Goal: Task Accomplishment & Management: Use online tool/utility

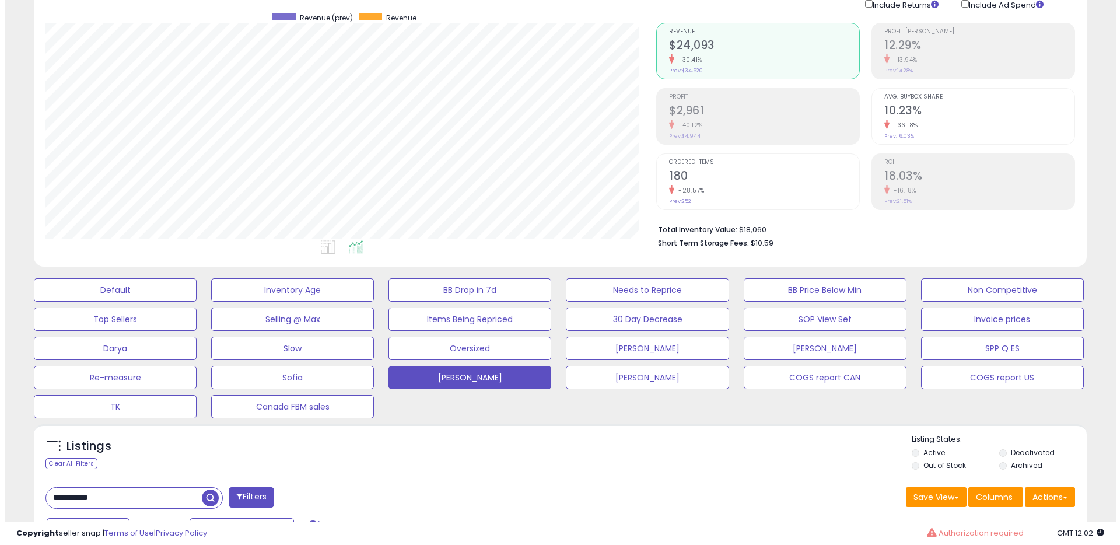
scroll to position [160, 0]
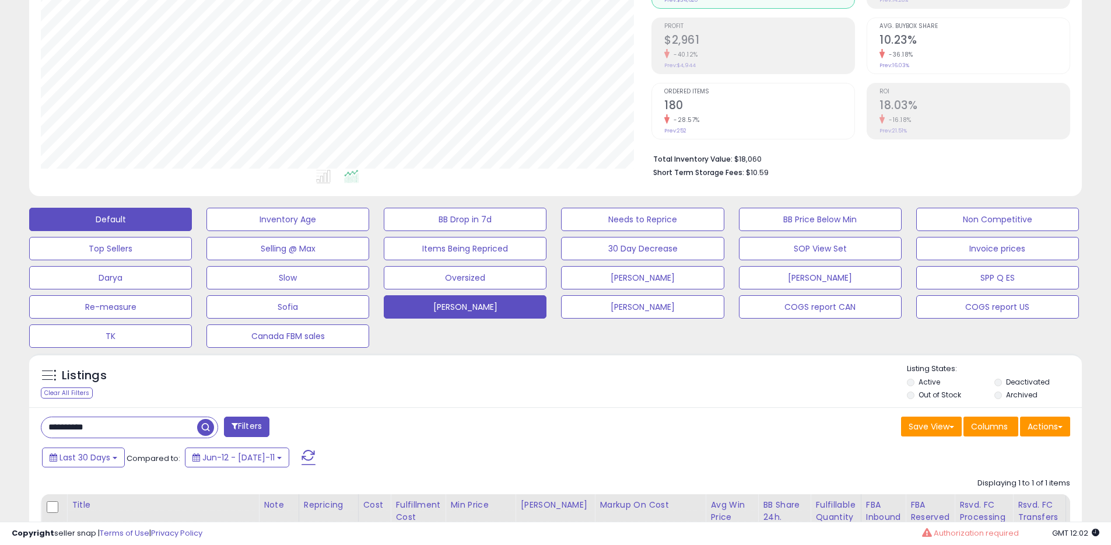
click at [167, 226] on button "Default" at bounding box center [110, 219] width 163 height 23
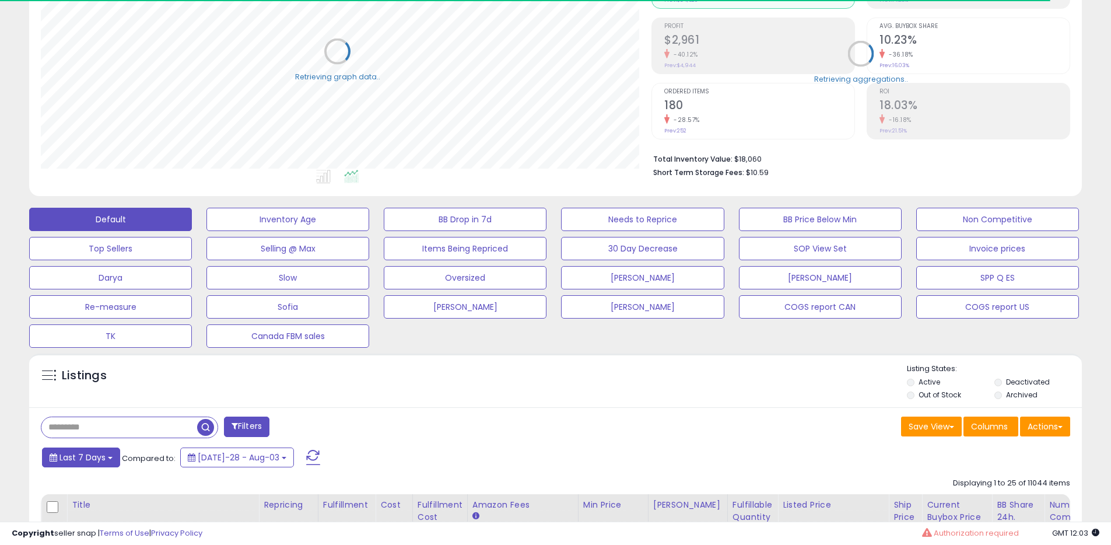
scroll to position [583087, 582715]
click at [94, 460] on span "Last 7 Days" at bounding box center [82, 457] width 46 height 12
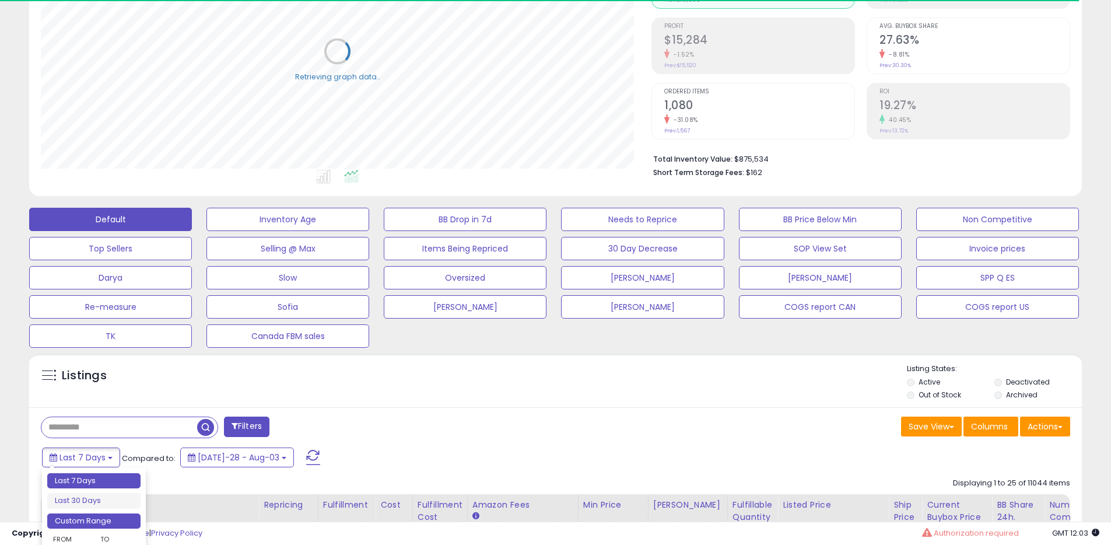
click at [94, 515] on li "Custom Range" at bounding box center [93, 521] width 93 height 16
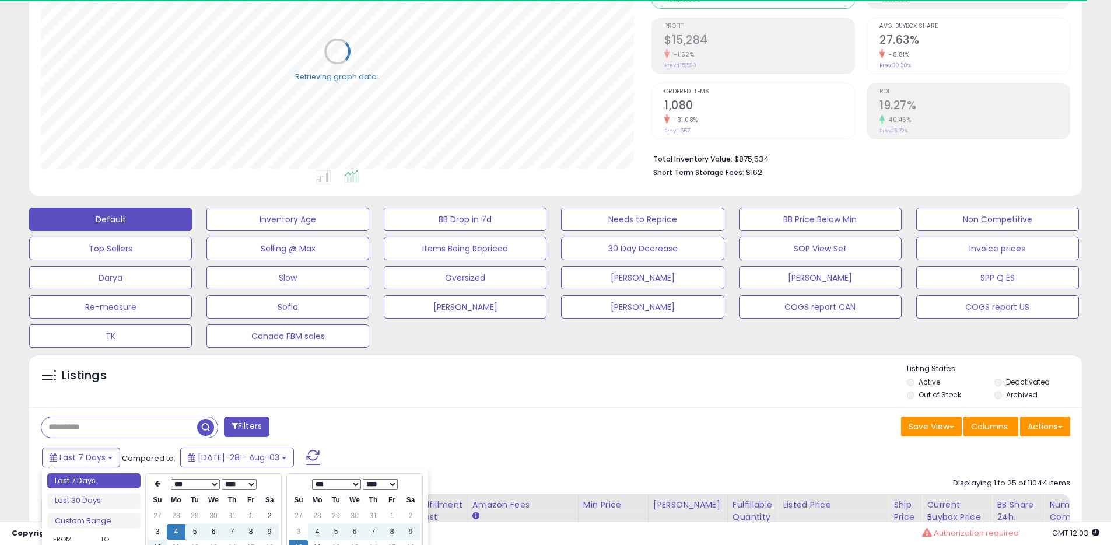
click at [237, 485] on select "**** **** **** **** **** **** **** **** **** **** **** **** **** **** **** ****…" at bounding box center [239, 484] width 35 height 10
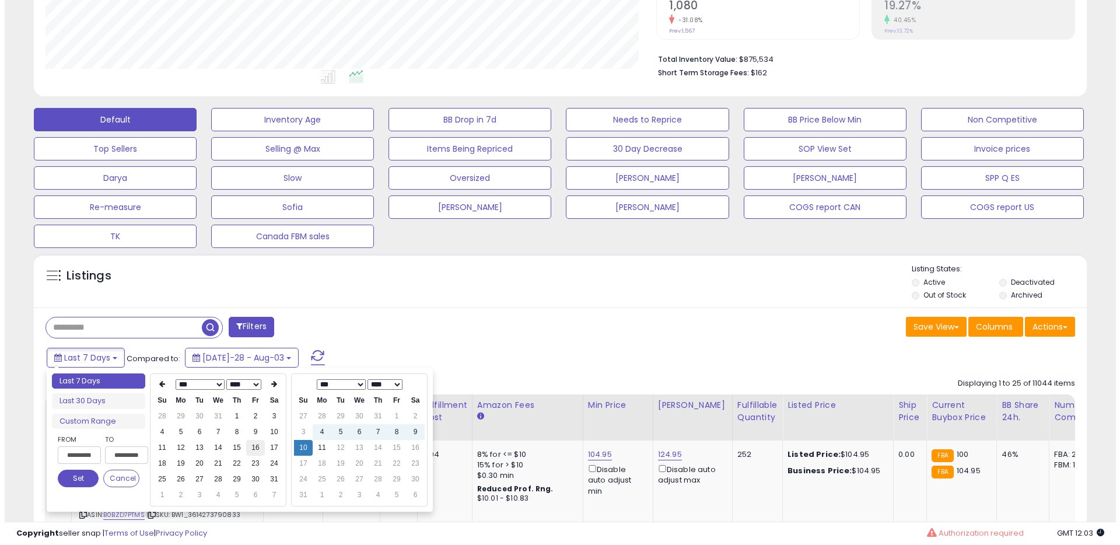
scroll to position [239, 611]
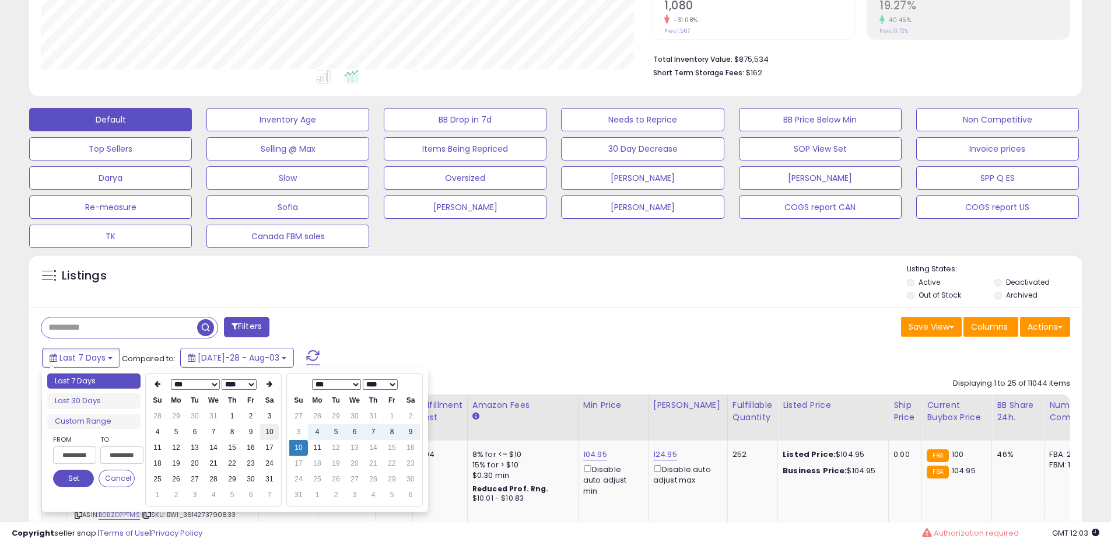
click at [264, 434] on td "10" at bounding box center [269, 432] width 19 height 16
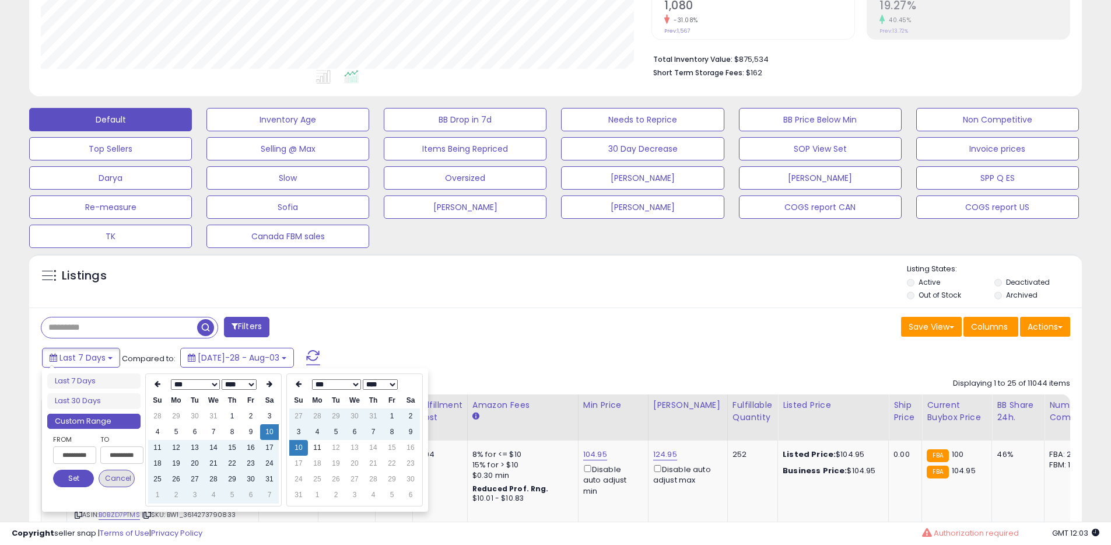
type input "**********"
click at [78, 476] on button "Set" at bounding box center [73, 478] width 41 height 17
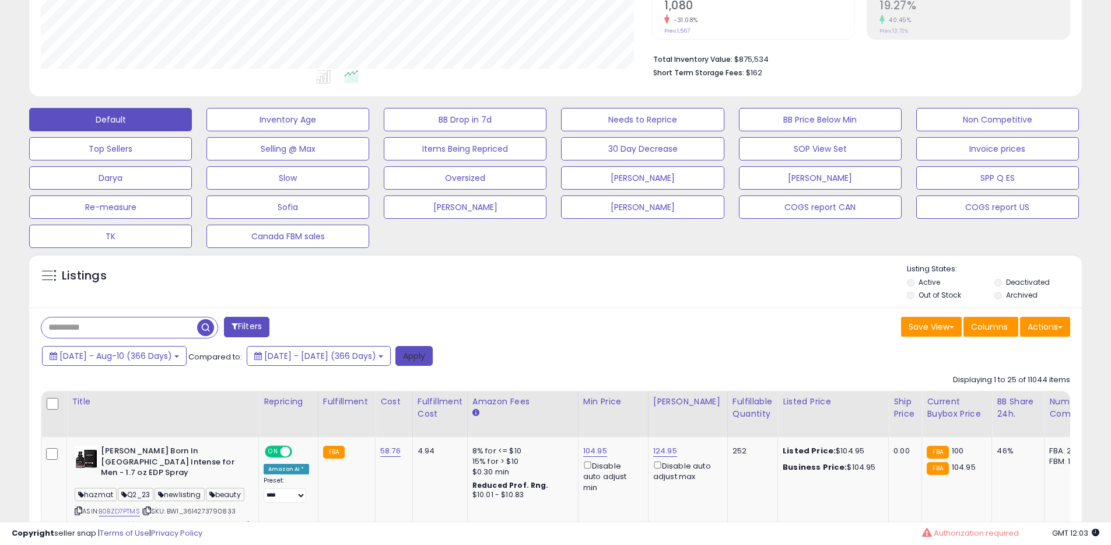
click at [433, 357] on button "Apply" at bounding box center [413, 356] width 37 height 20
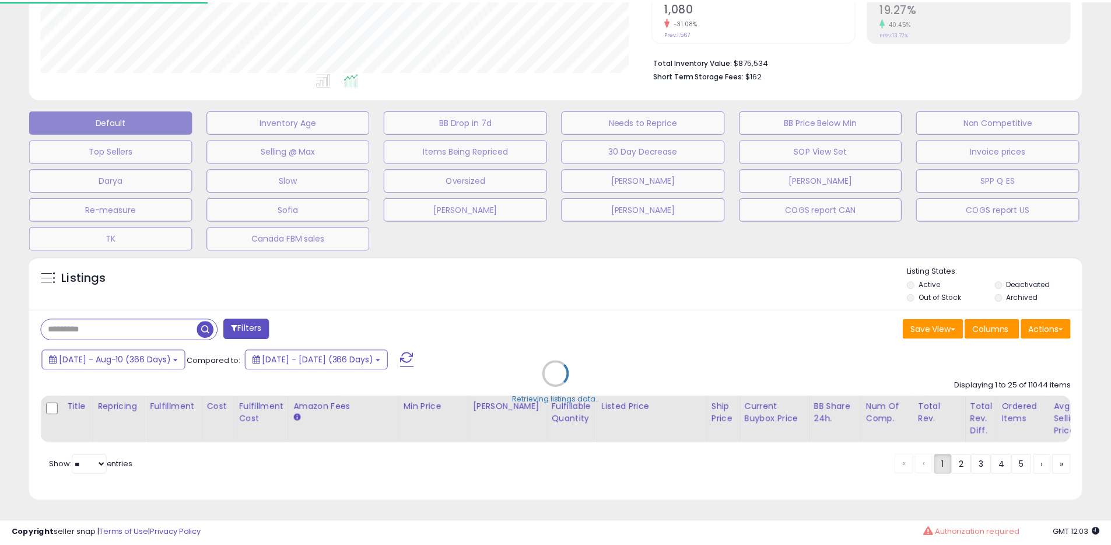
scroll to position [239, 616]
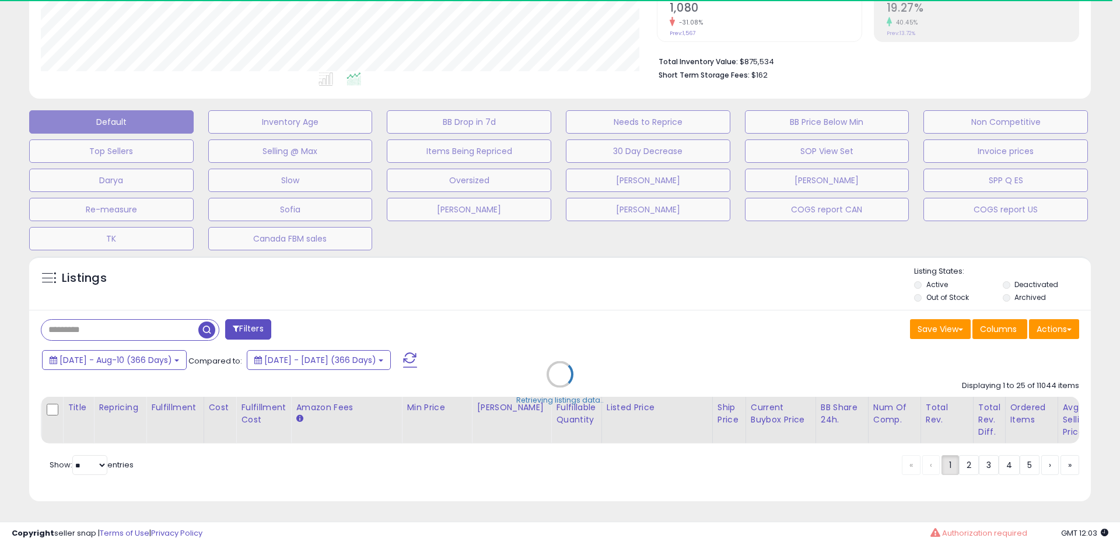
click at [1006, 296] on div "Retrieving listings data.." at bounding box center [559, 382] width 1079 height 265
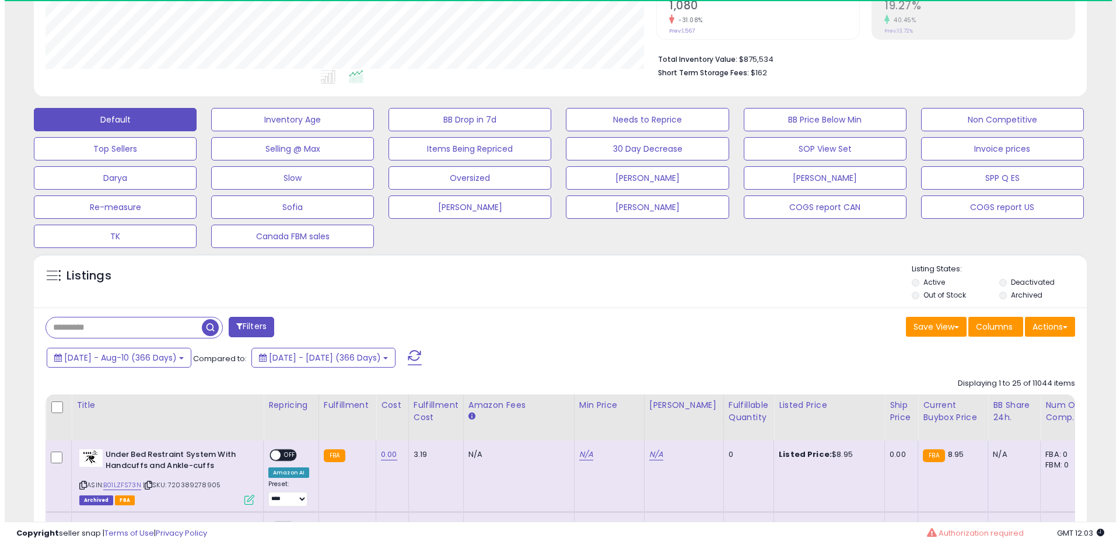
scroll to position [583087, 582715]
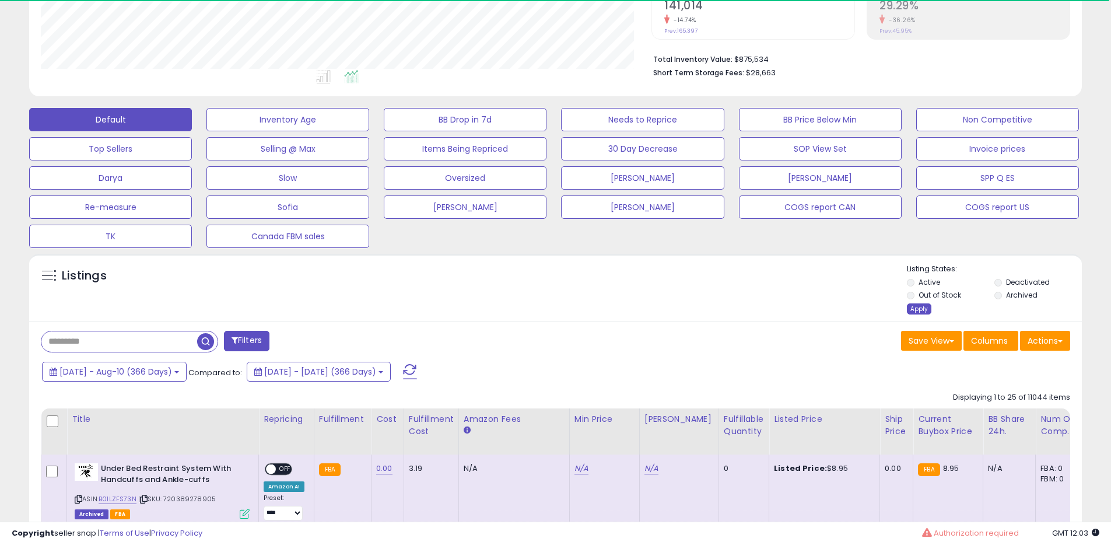
click at [918, 310] on div "Apply" at bounding box center [919, 308] width 24 height 11
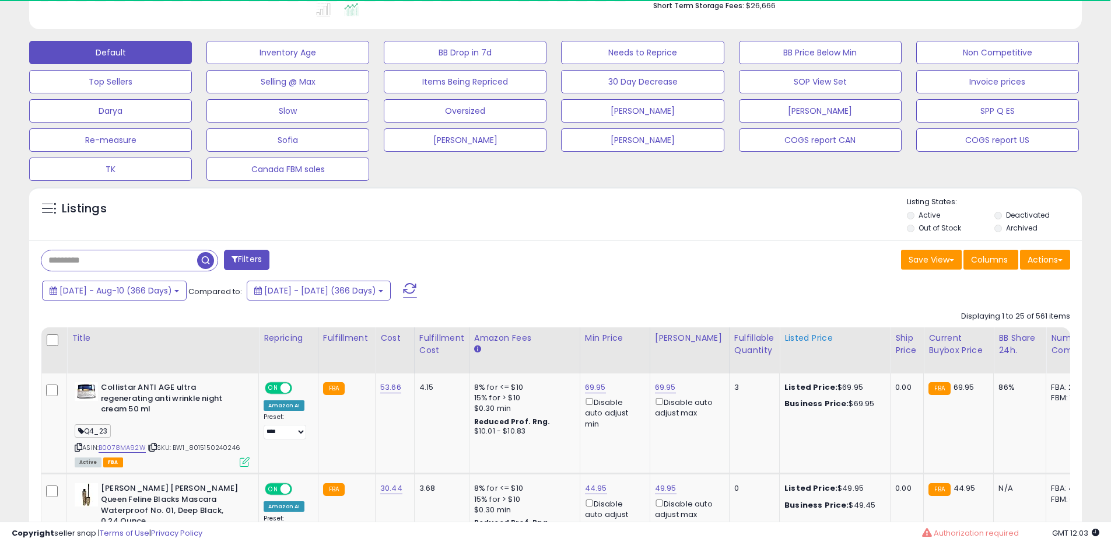
scroll to position [332, 0]
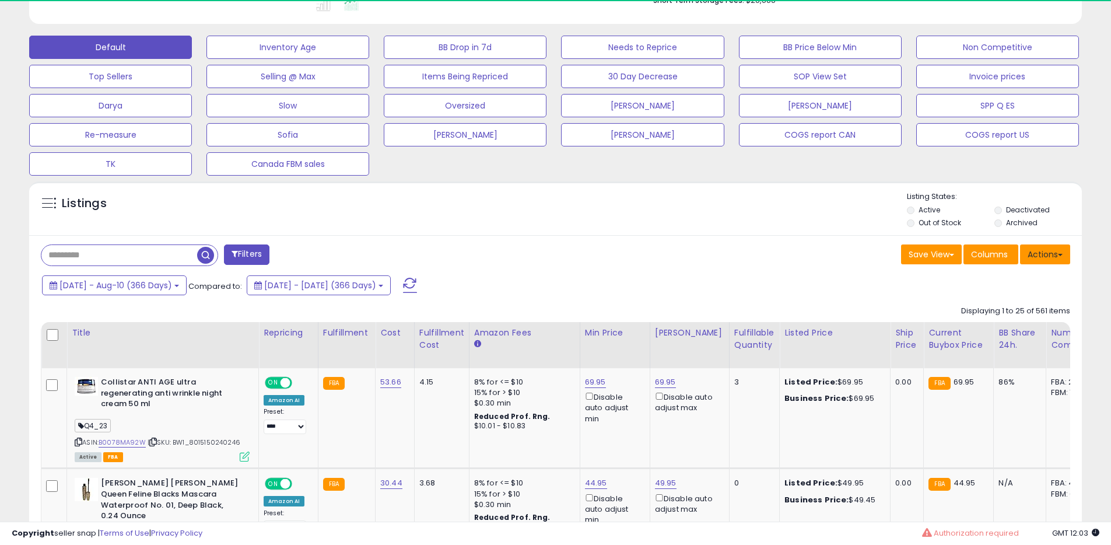
click at [1051, 260] on button "Actions" at bounding box center [1045, 254] width 50 height 20
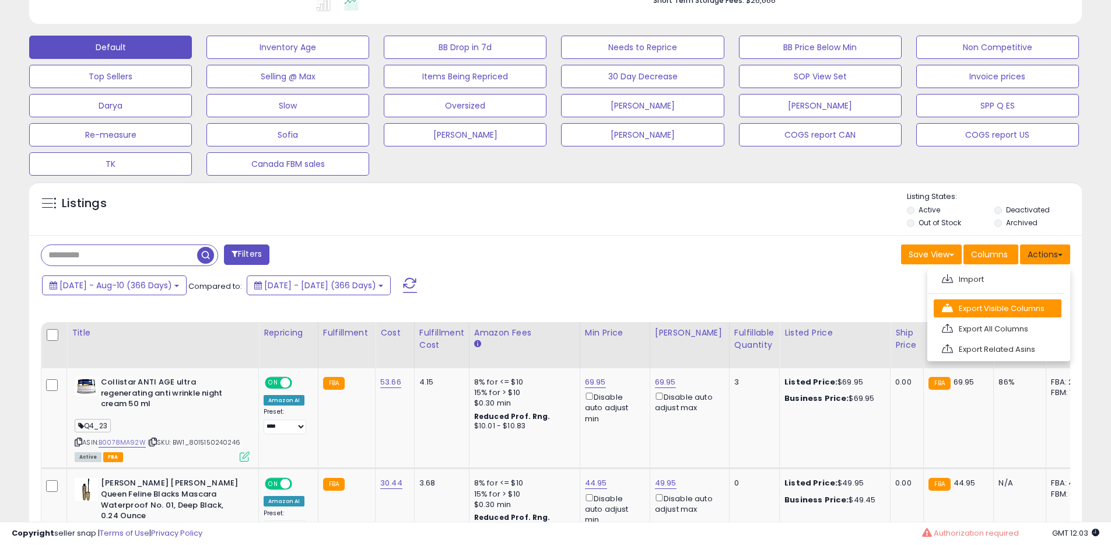
scroll to position [239, 611]
click at [1010, 320] on link "Export All Columns" at bounding box center [998, 329] width 128 height 18
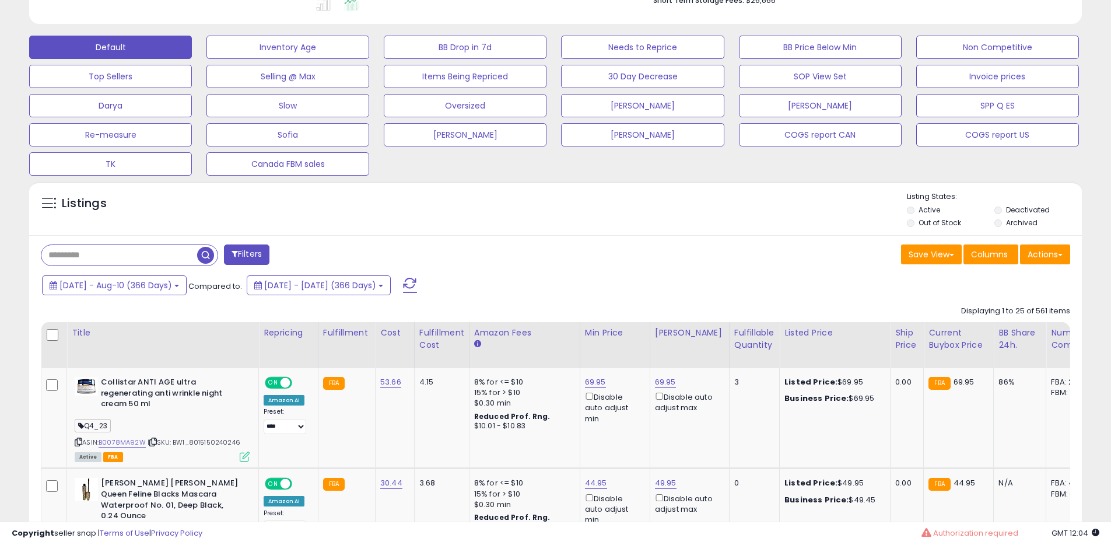
click at [965, 532] on div "Authorization required" at bounding box center [970, 533] width 97 height 11
click at [962, 533] on div "Authorization required" at bounding box center [970, 533] width 97 height 11
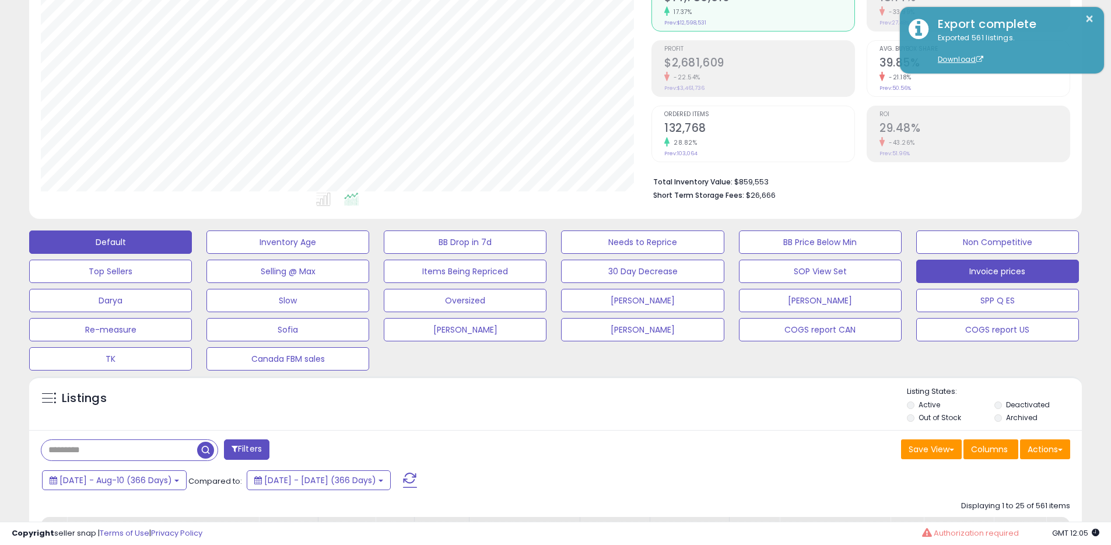
scroll to position [0, 0]
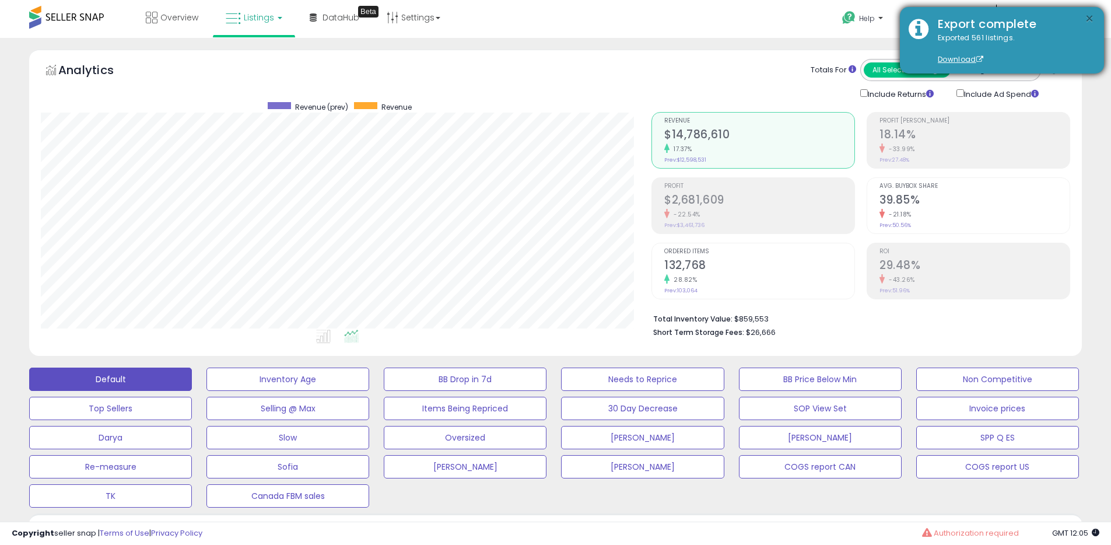
click at [1086, 23] on button "×" at bounding box center [1089, 19] width 9 height 15
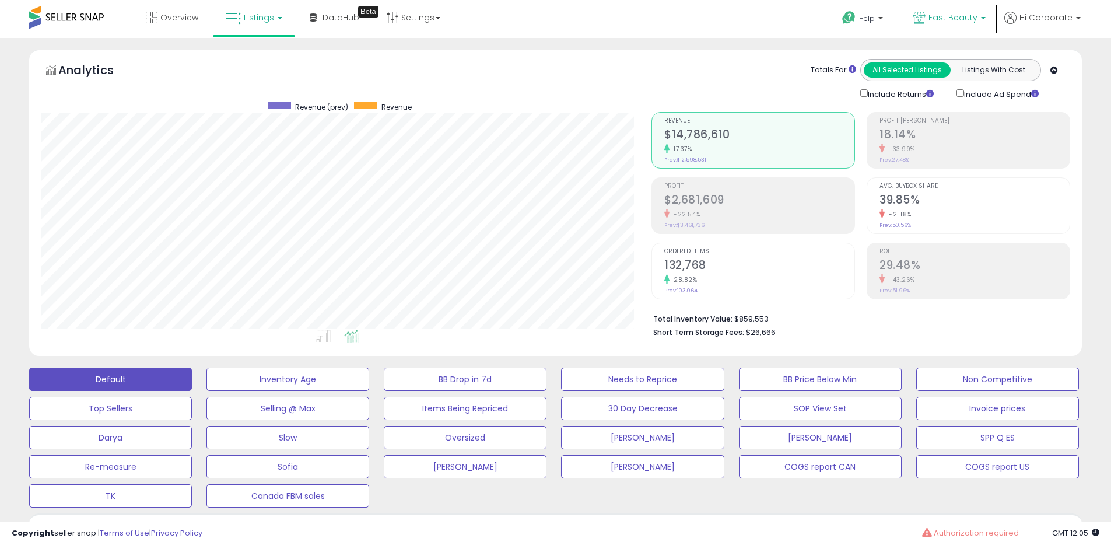
click at [942, 13] on span "Fast Beauty" at bounding box center [953, 18] width 49 height 12
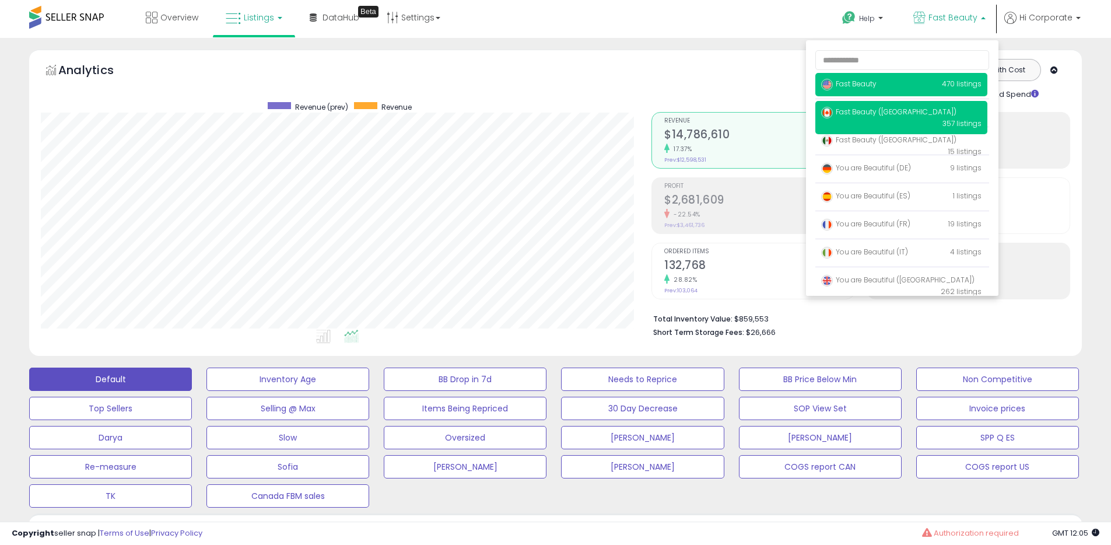
click at [864, 114] on span "Fast Beauty ([GEOGRAPHIC_DATA])" at bounding box center [888, 112] width 135 height 10
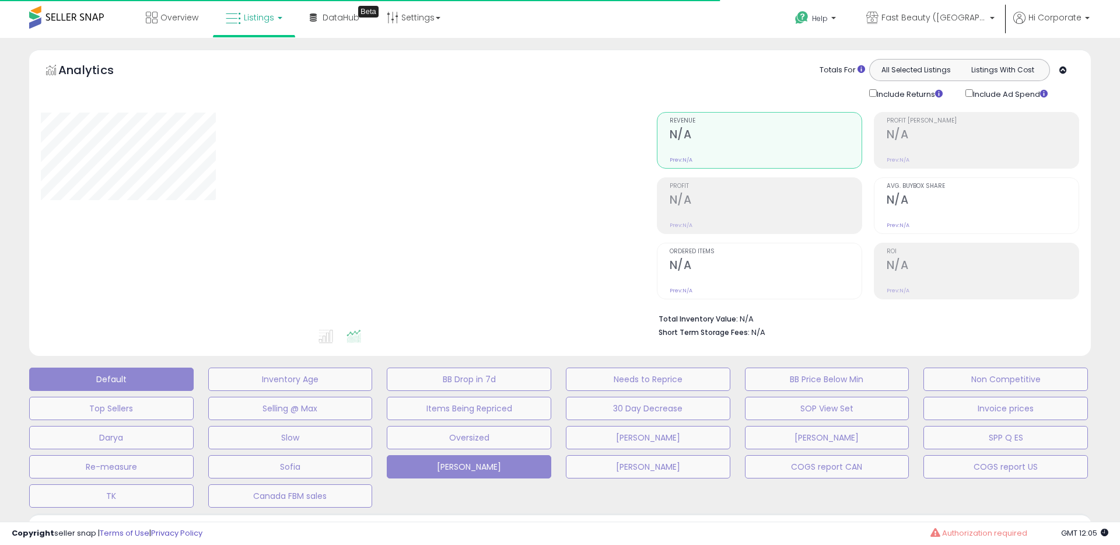
type input "**********"
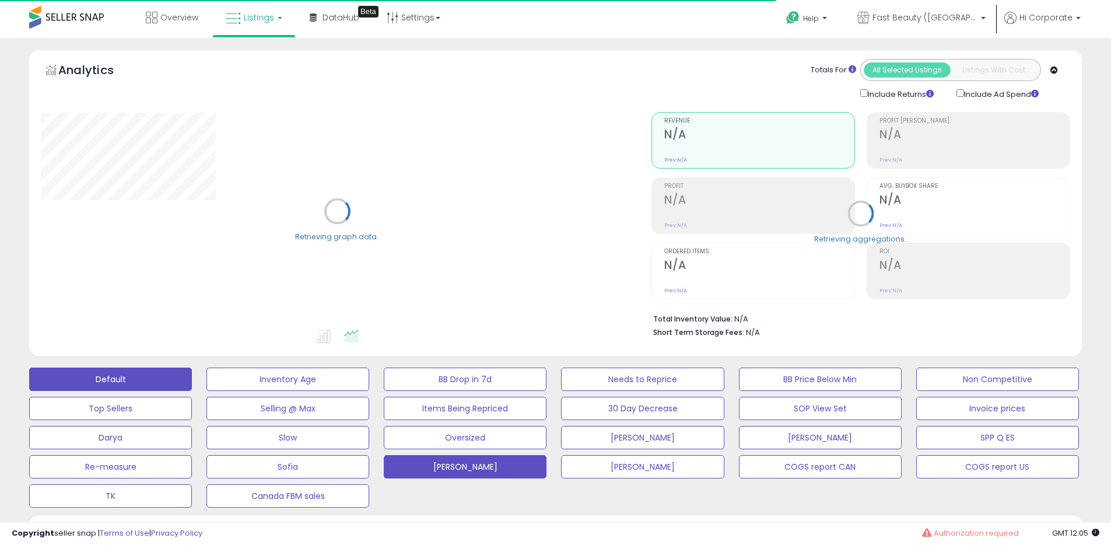
click at [153, 382] on button "Default" at bounding box center [110, 378] width 163 height 23
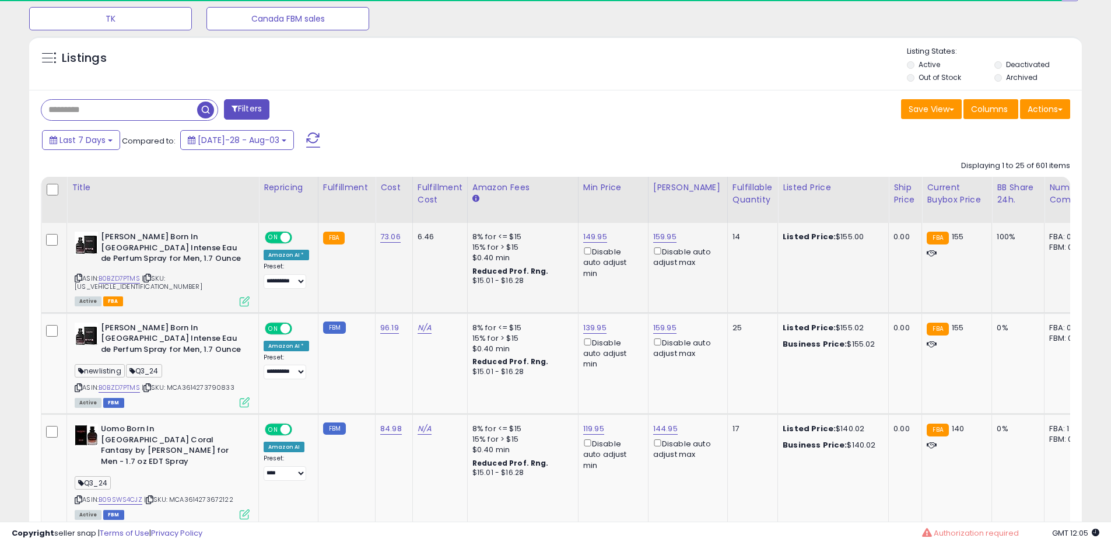
scroll to position [478, 0]
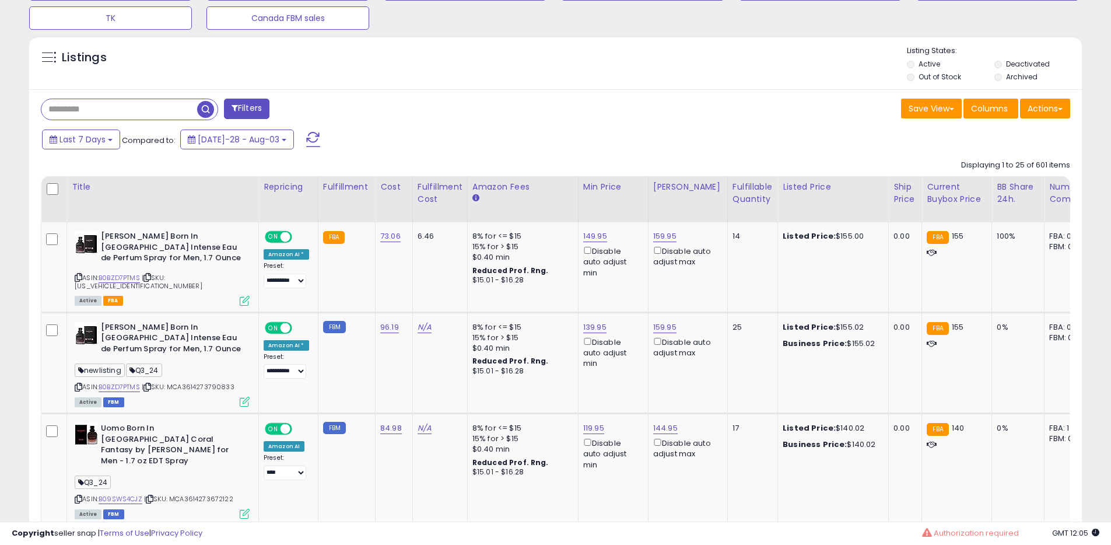
click at [1010, 75] on label "Archived" at bounding box center [1021, 77] width 31 height 10
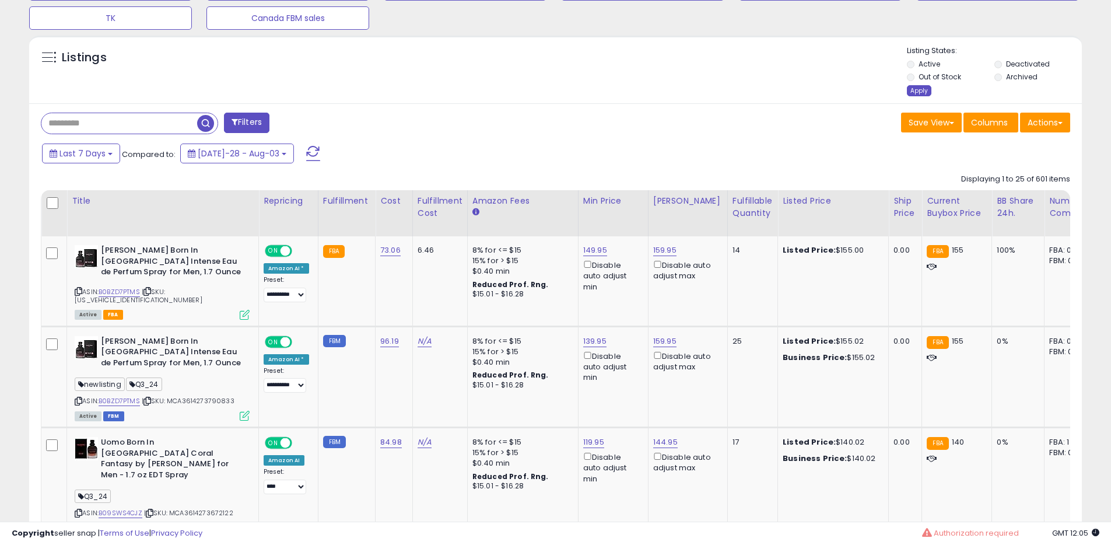
click at [926, 89] on div "Apply" at bounding box center [919, 90] width 24 height 11
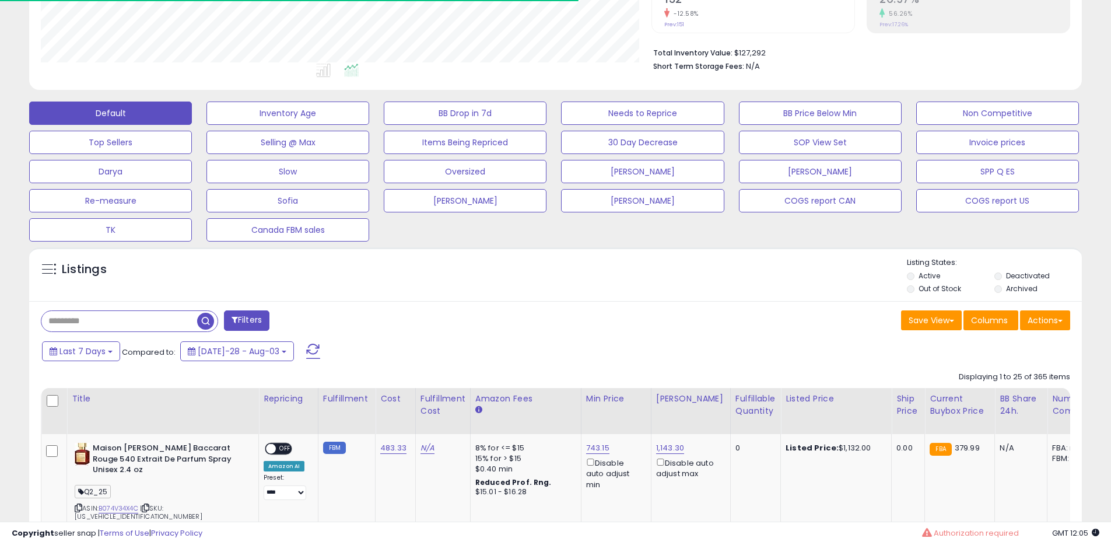
scroll to position [583087, 582715]
click at [95, 356] on span "Last 7 Days" at bounding box center [82, 351] width 46 height 12
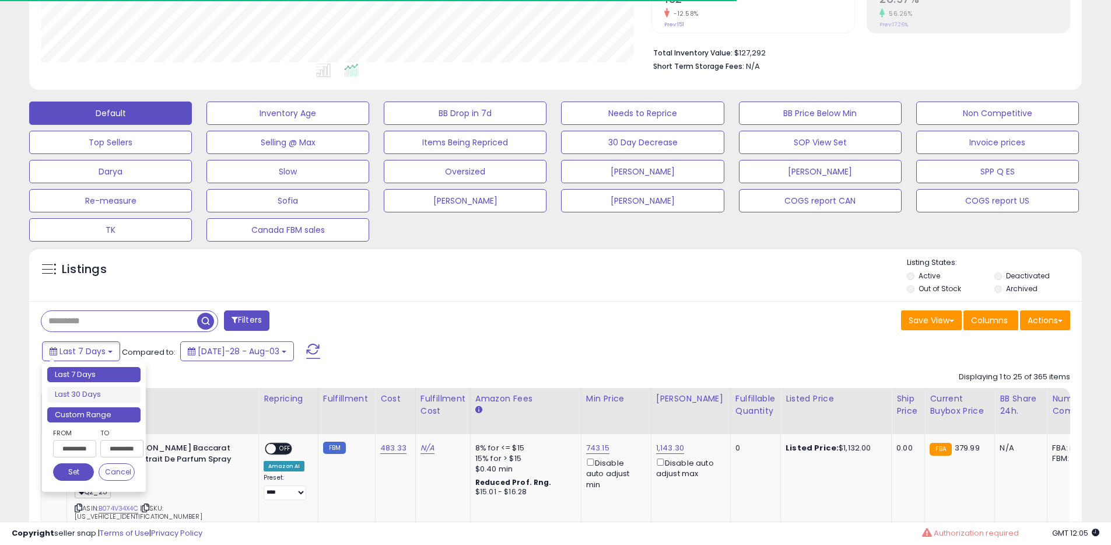
click at [93, 408] on li "Custom Range" at bounding box center [93, 415] width 93 height 16
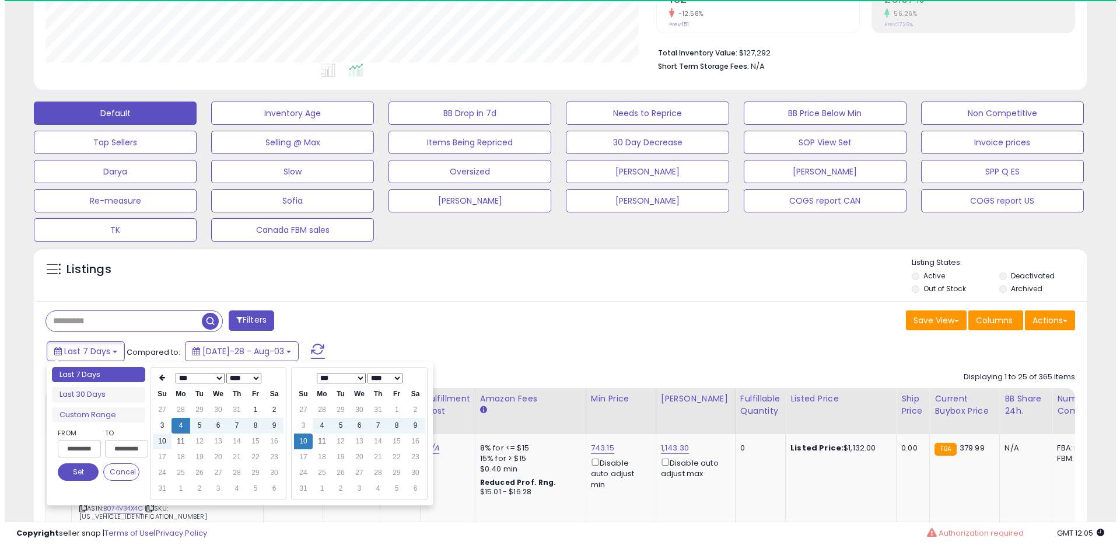
scroll to position [239, 611]
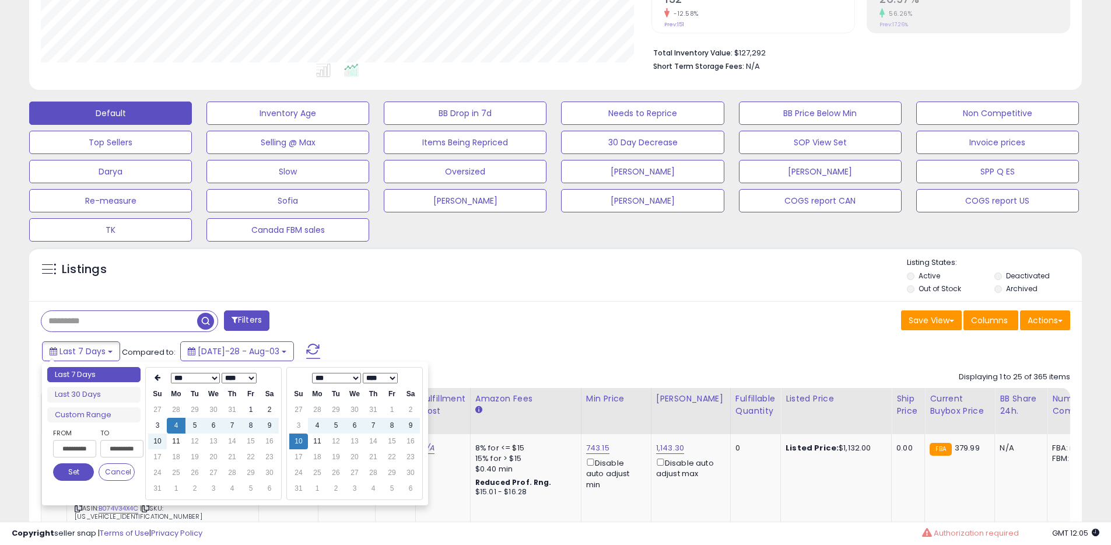
click at [244, 379] on select "**** **** **** **** **** **** **** **** **** **** **** **** **** **** **** ****…" at bounding box center [239, 378] width 35 height 10
click at [271, 430] on td "10" at bounding box center [269, 426] width 19 height 16
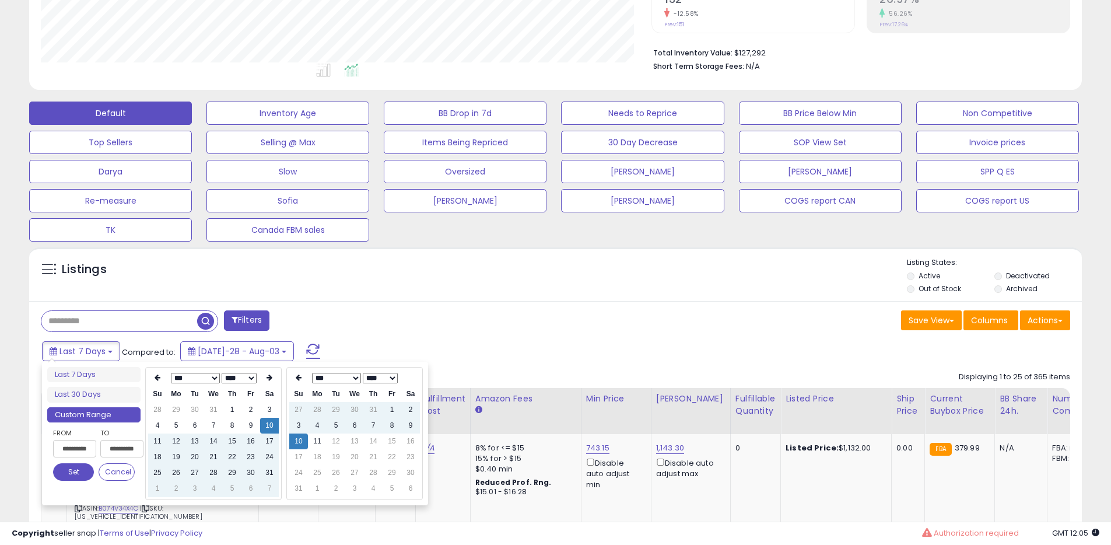
type input "**********"
click at [86, 464] on button "Set" at bounding box center [73, 471] width 41 height 17
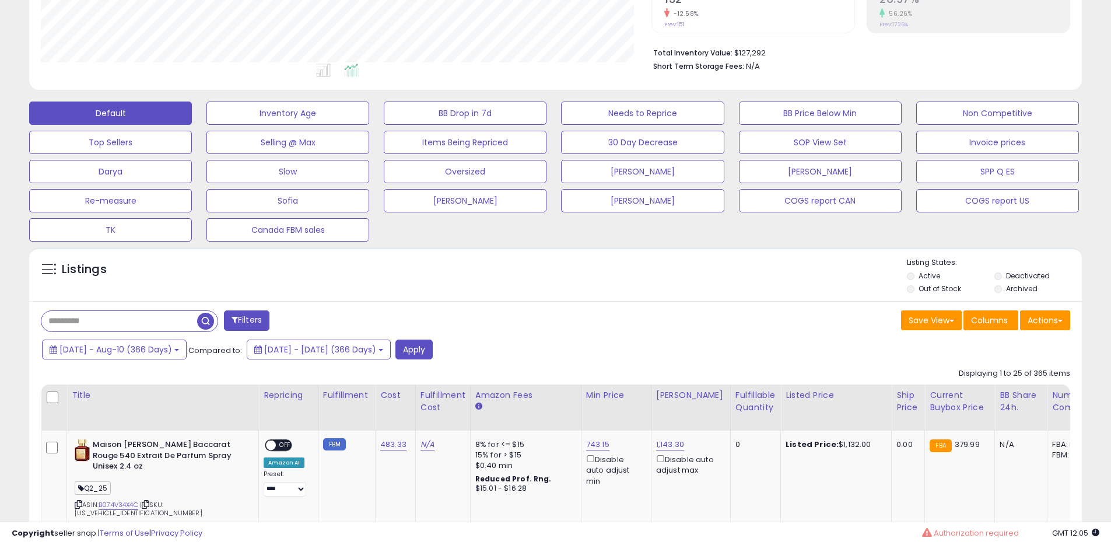
click at [510, 345] on div "2024-Aug-10 - Aug-10 (366 Days) Compared to: 2023-Aug-10 - 2024-Aug-09 (366 Day…" at bounding box center [425, 350] width 772 height 23
click at [433, 351] on button "Apply" at bounding box center [413, 349] width 37 height 20
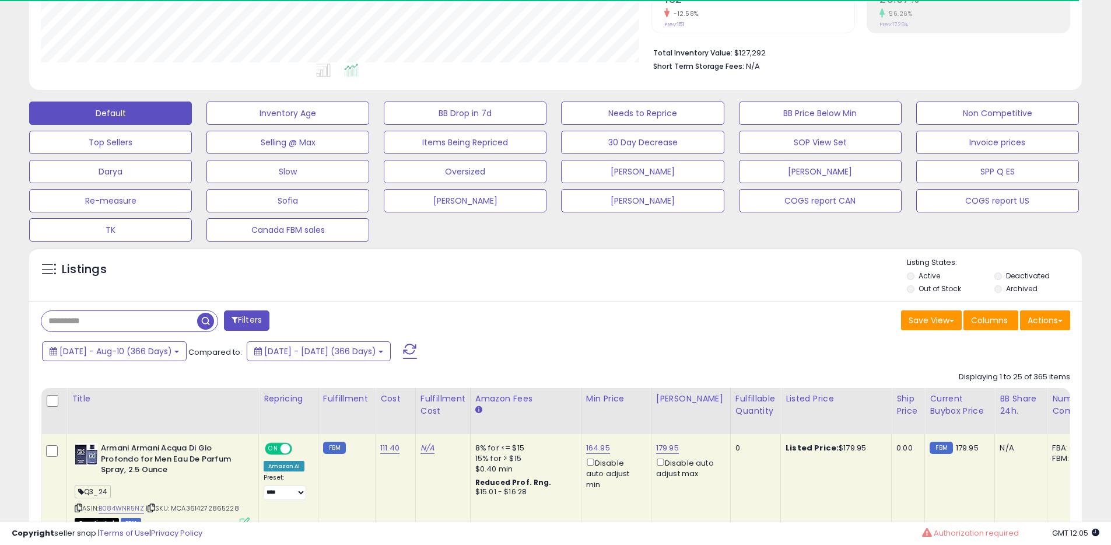
scroll to position [583087, 582715]
click at [1034, 323] on button "Actions" at bounding box center [1045, 320] width 50 height 20
click at [976, 395] on link "Export All Columns" at bounding box center [998, 395] width 128 height 18
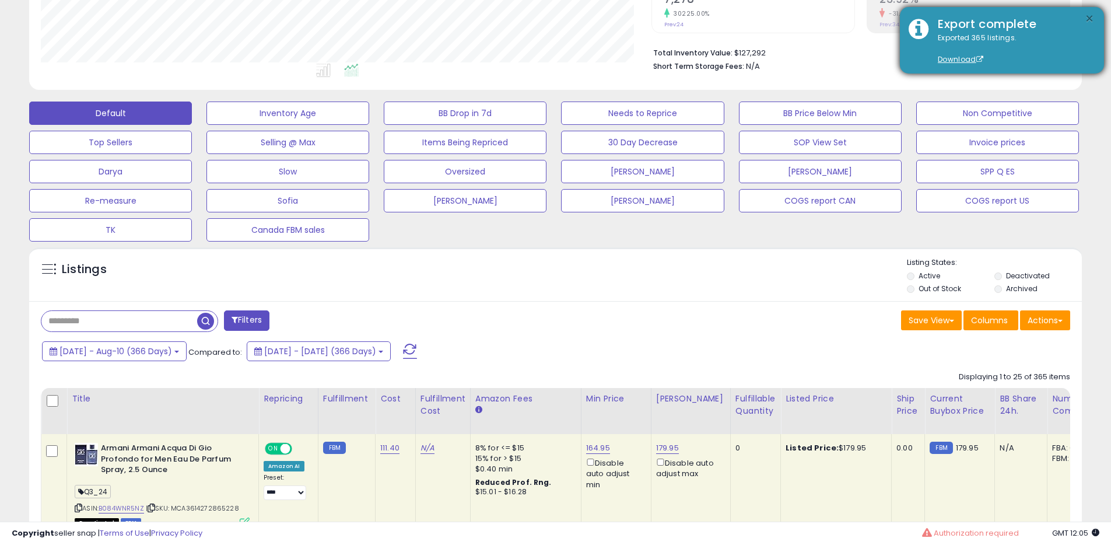
click at [1090, 17] on button "×" at bounding box center [1089, 19] width 9 height 15
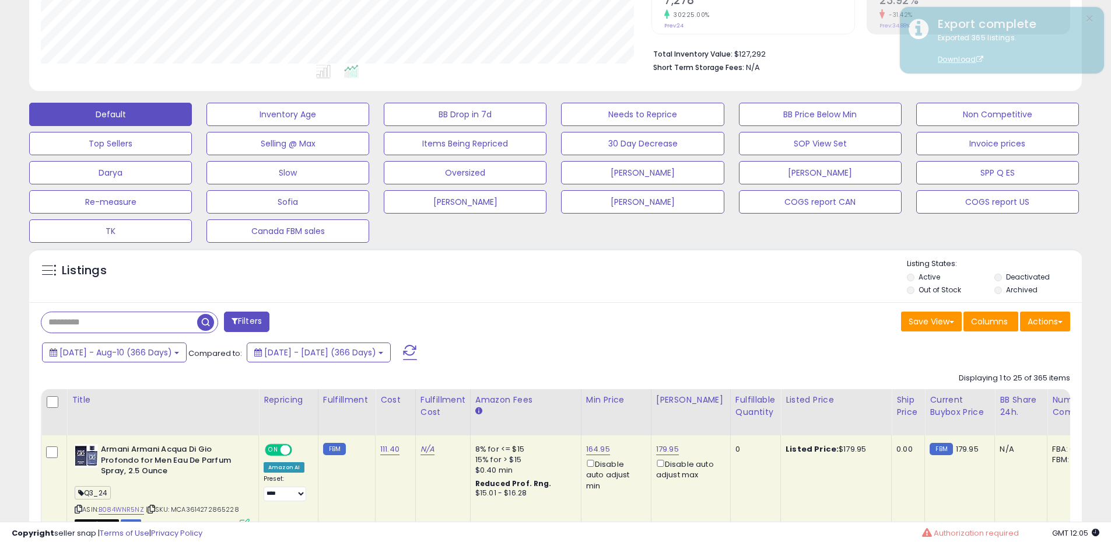
scroll to position [0, 0]
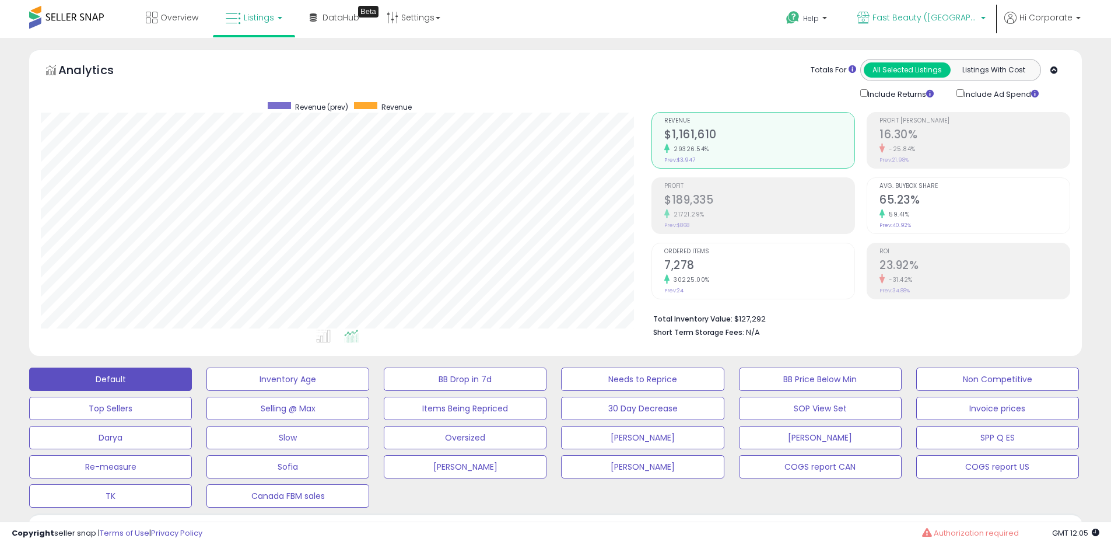
click at [953, 16] on span "Fast Beauty ([GEOGRAPHIC_DATA])" at bounding box center [925, 18] width 105 height 12
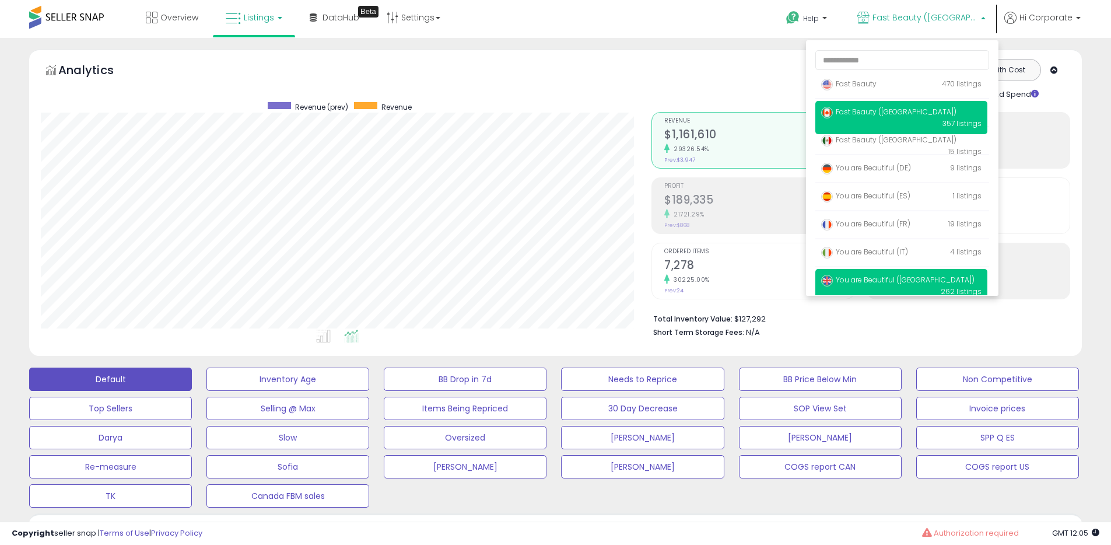
click at [861, 282] on span "You are Beautiful ([GEOGRAPHIC_DATA])" at bounding box center [897, 280] width 153 height 10
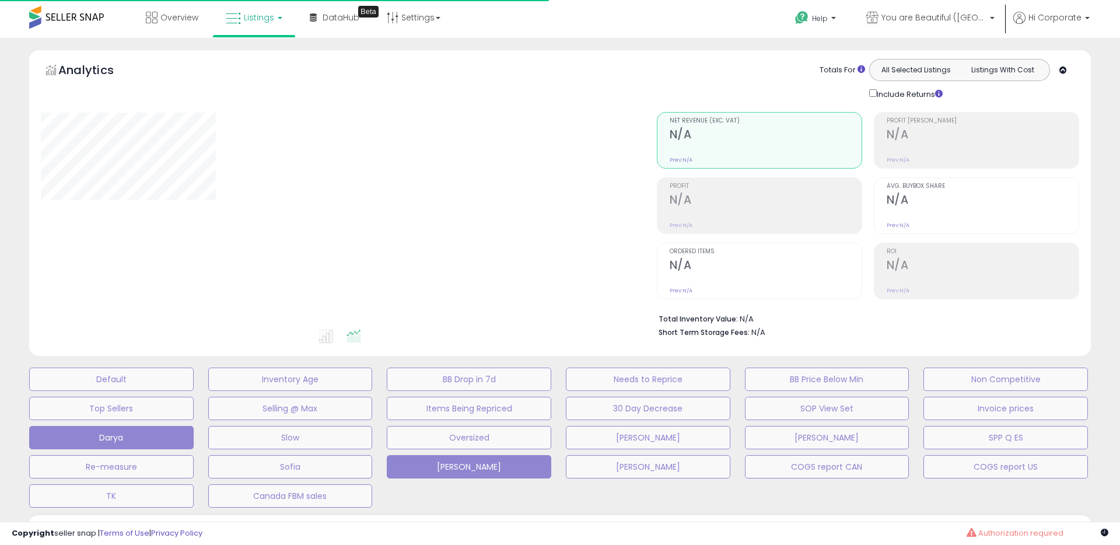
type input "**********"
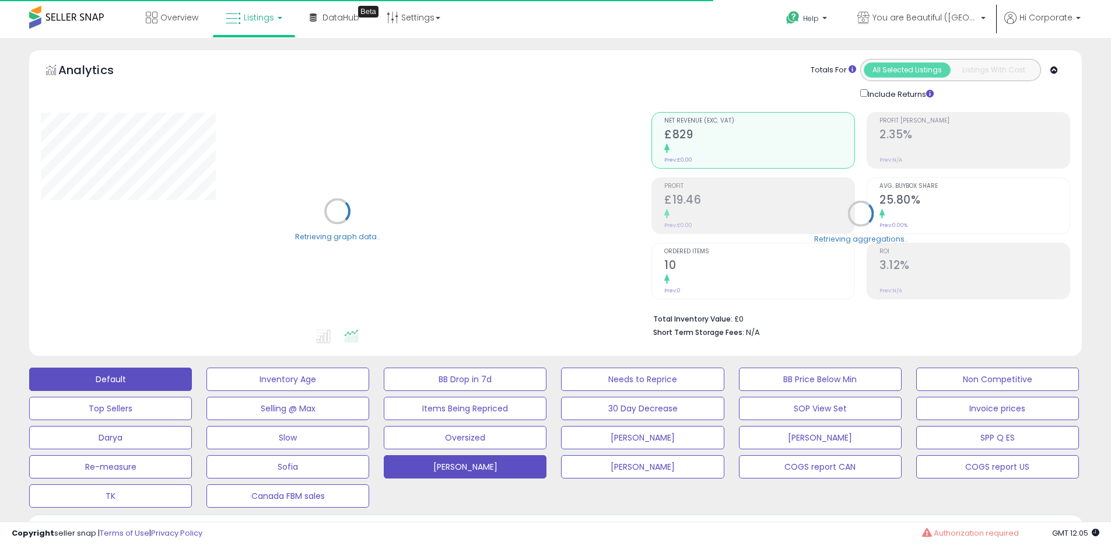
click at [168, 368] on button "Default" at bounding box center [110, 378] width 163 height 23
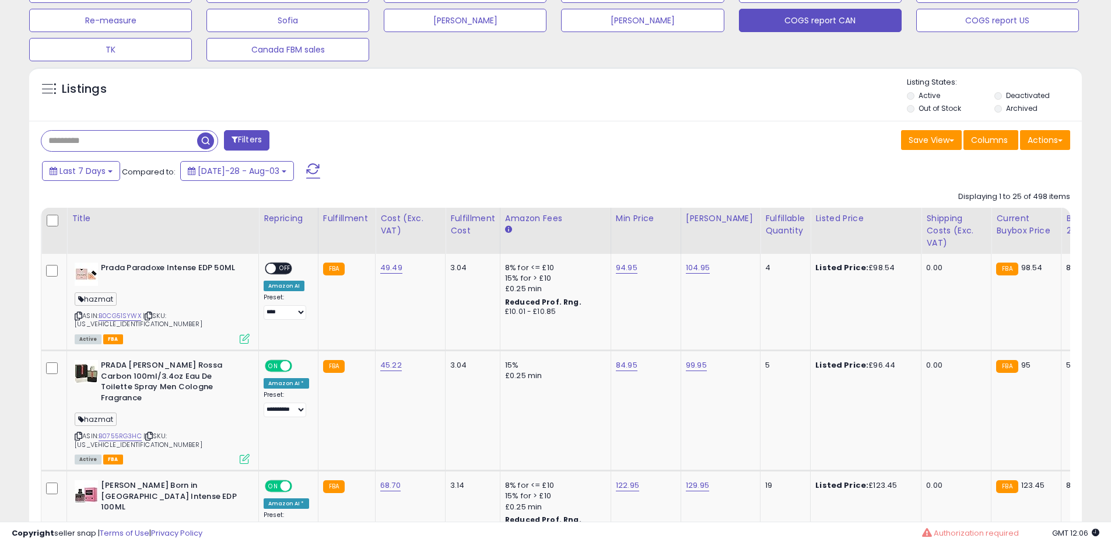
scroll to position [449, 0]
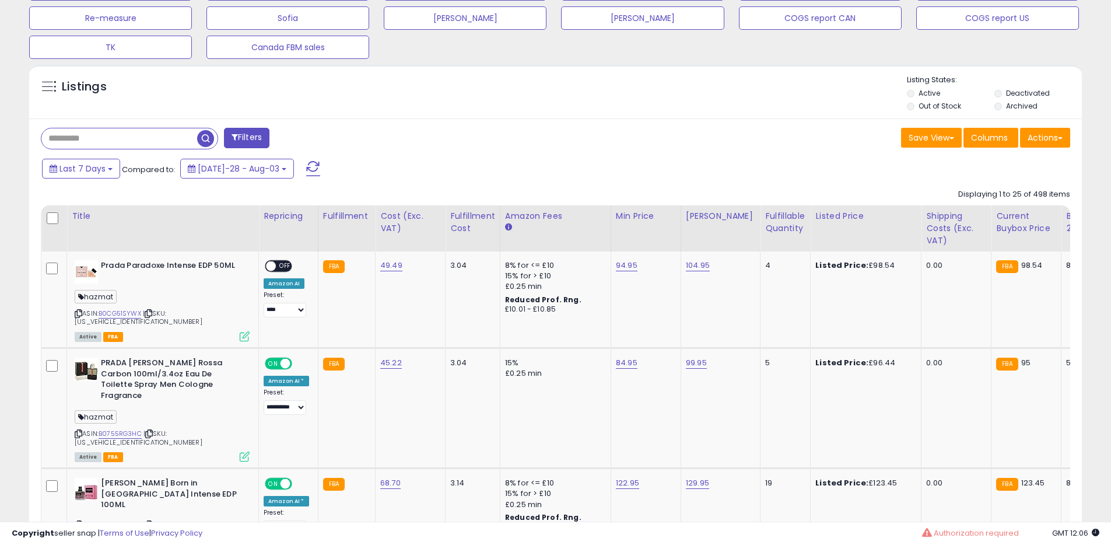
click at [1013, 106] on label "Archived" at bounding box center [1021, 106] width 31 height 10
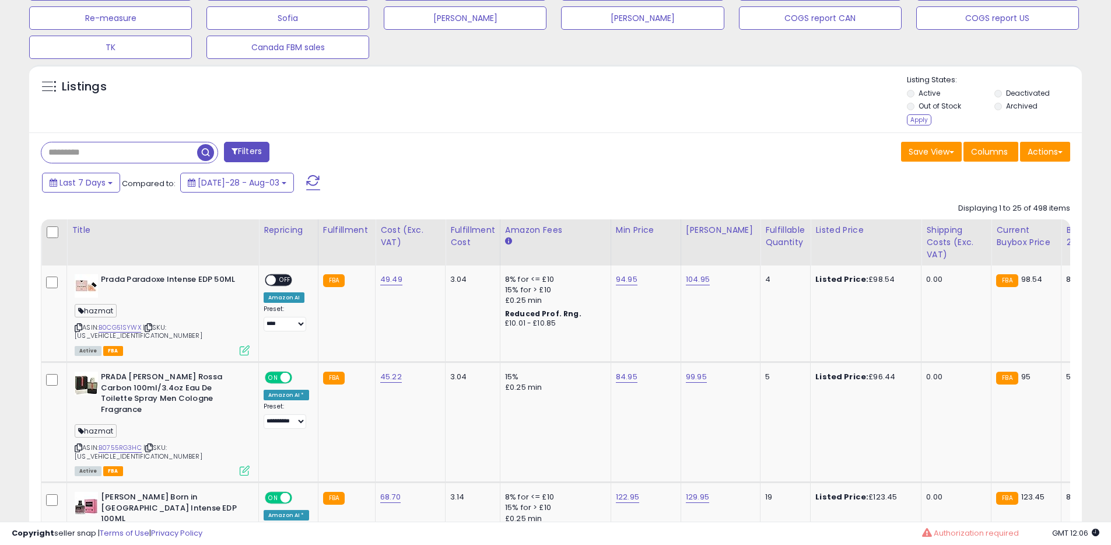
click at [918, 129] on div "Listings Active" at bounding box center [555, 99] width 1053 height 68
click at [918, 122] on div "Apply" at bounding box center [919, 119] width 24 height 11
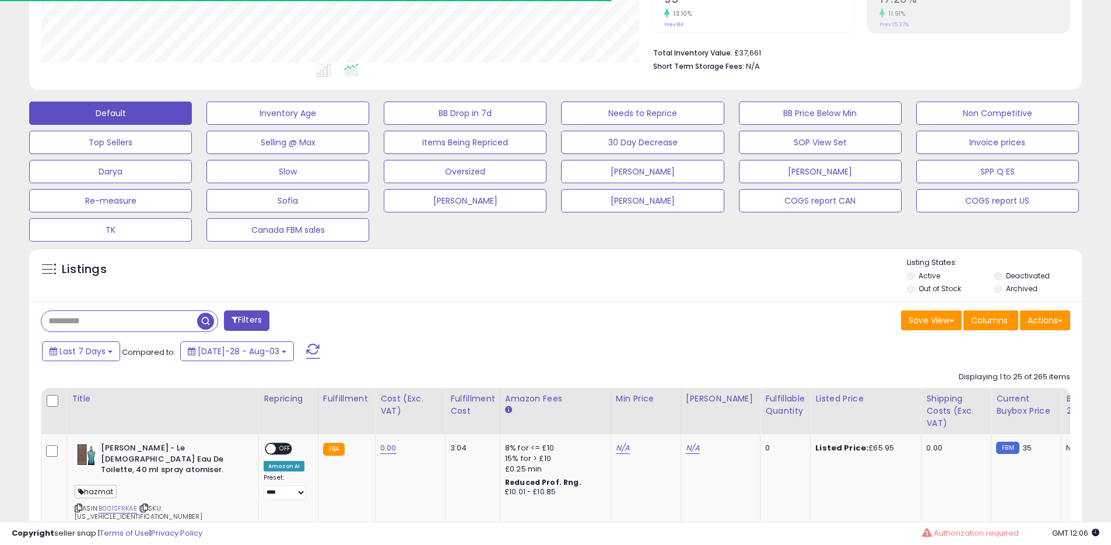
scroll to position [583087, 582715]
click at [106, 355] on button "Last 7 Days" at bounding box center [81, 351] width 78 height 20
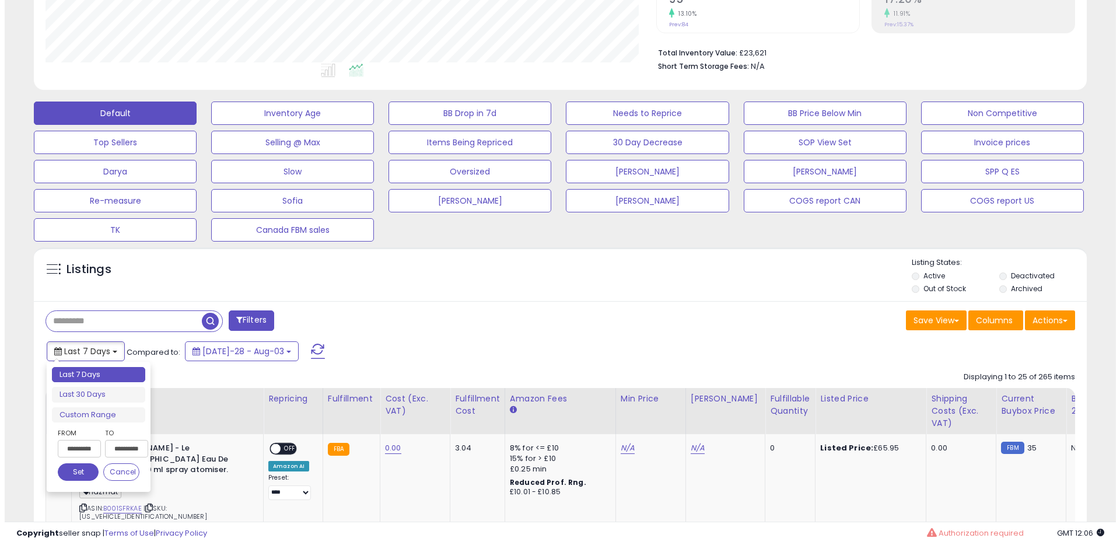
scroll to position [239, 611]
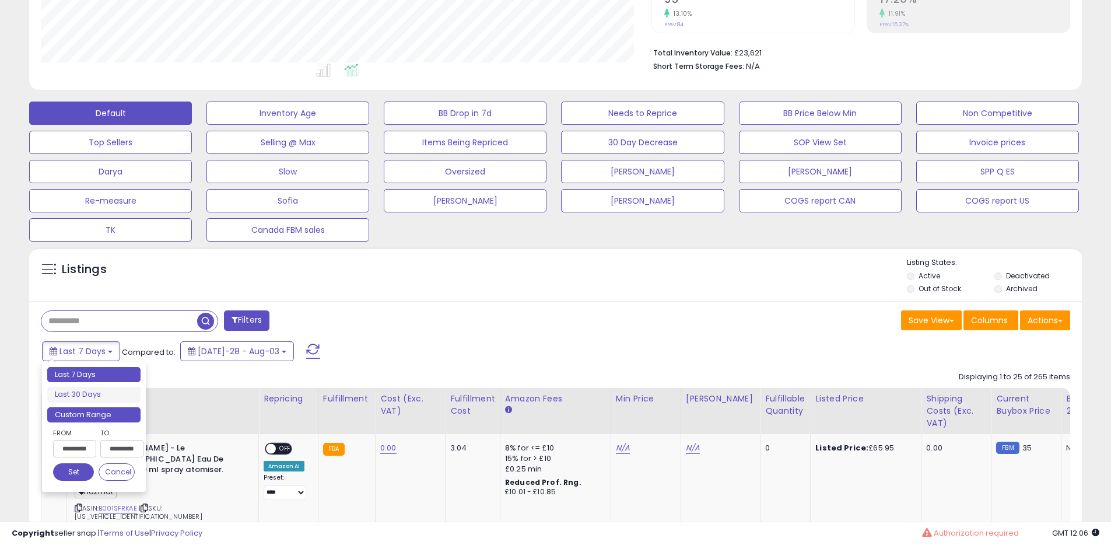
click at [90, 409] on li "Custom Range" at bounding box center [93, 415] width 93 height 16
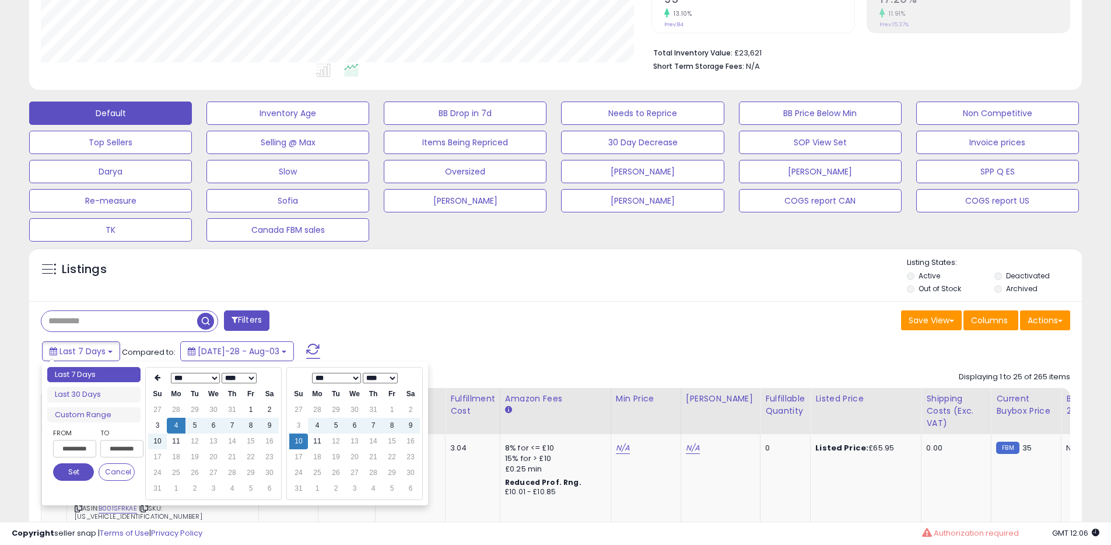
click at [233, 379] on select "**** **** **** **** **** **** **** **** **** **** **** **** **** **** **** ****…" at bounding box center [239, 378] width 35 height 10
click at [268, 429] on td "10" at bounding box center [269, 426] width 19 height 16
type input "**********"
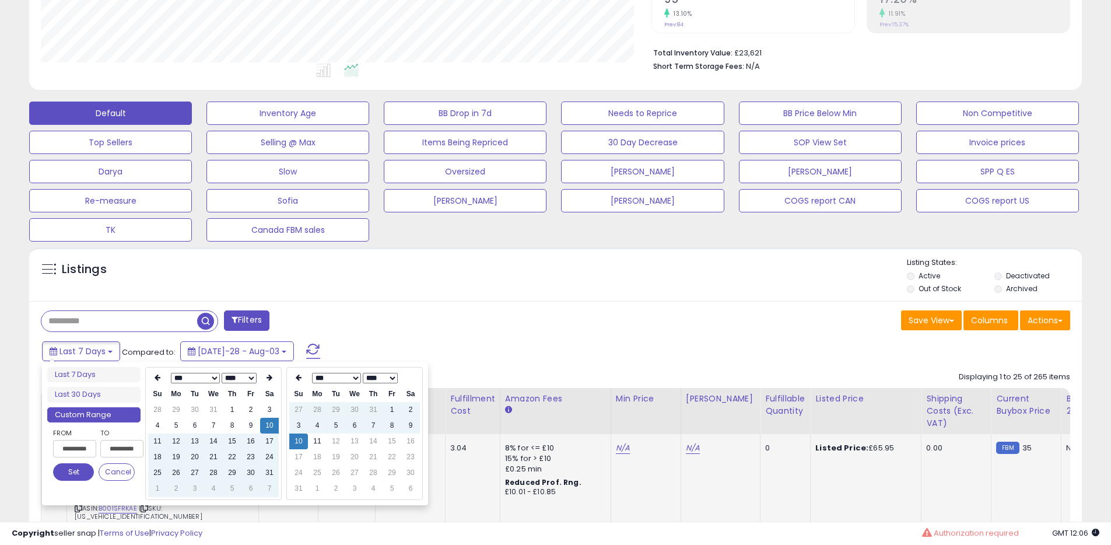
click at [65, 471] on button "Set" at bounding box center [73, 471] width 41 height 17
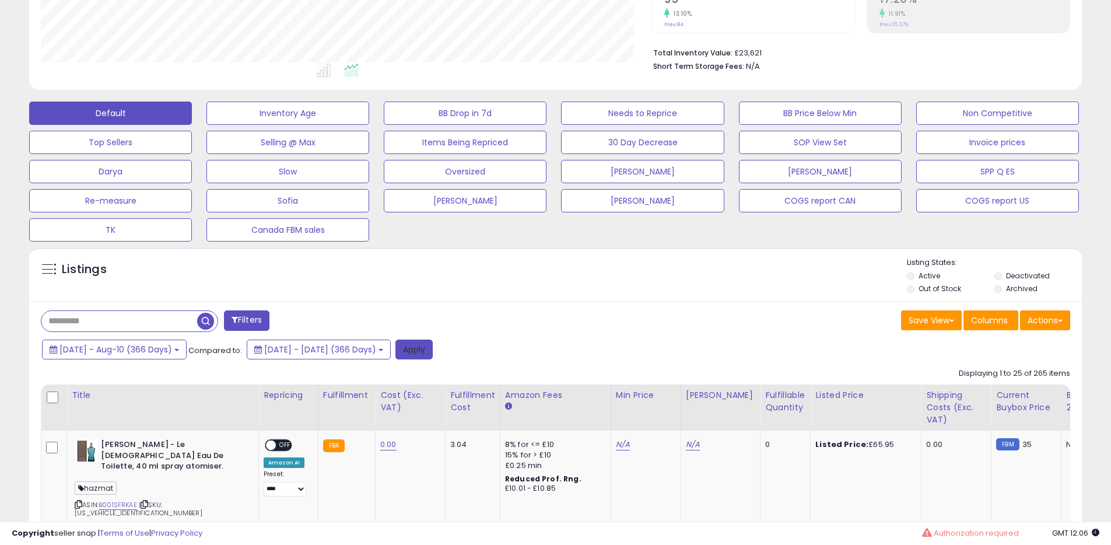
click at [433, 348] on button "Apply" at bounding box center [413, 349] width 37 height 20
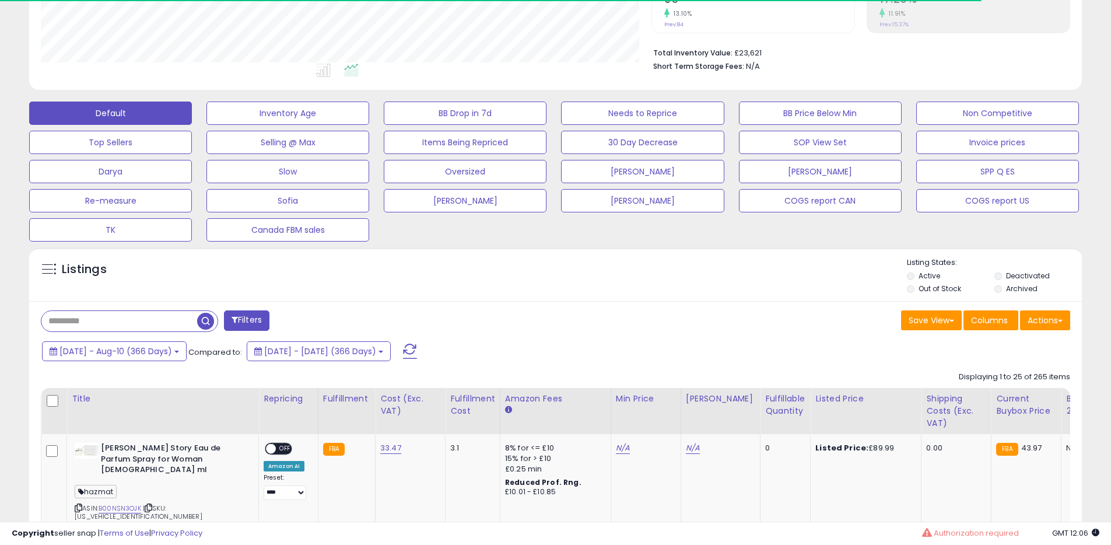
scroll to position [583087, 582715]
click at [1067, 315] on button "Actions" at bounding box center [1045, 320] width 50 height 20
click at [967, 390] on link "Export All Columns" at bounding box center [998, 395] width 128 height 18
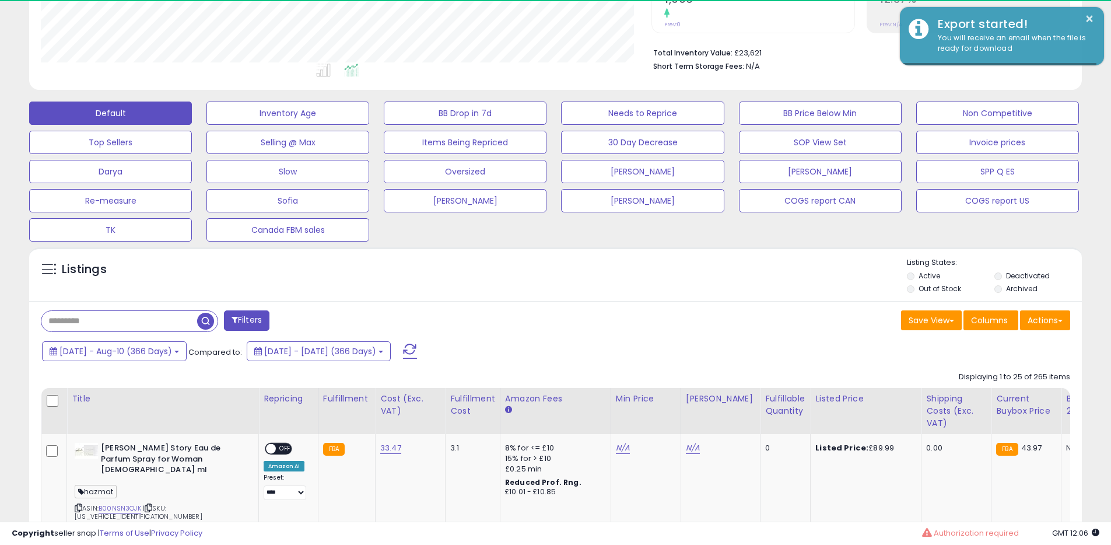
scroll to position [239, 611]
